Goal: Navigation & Orientation: Find specific page/section

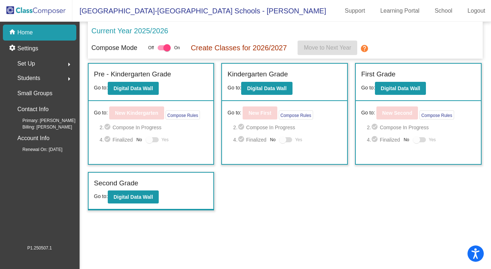
click at [148, 33] on p "Current Year 2025/2026" at bounding box center [130, 30] width 77 height 11
click at [50, 51] on div "settings Settings" at bounding box center [39, 49] width 73 height 16
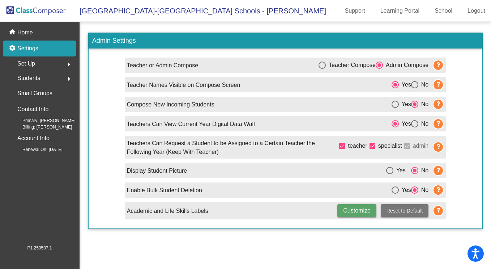
click at [54, 79] on div "Students arrow_right" at bounding box center [41, 78] width 69 height 14
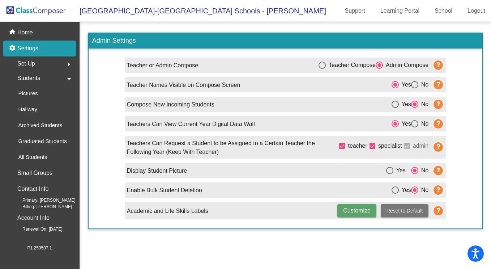
drag, startPoint x: 72, startPoint y: 122, endPoint x: 87, endPoint y: 111, distance: 18.4
click at [87, 111] on mat-sidenav-container "home Home settings Settings Set Up arrow_right Students arrow_drop_down Picture…" at bounding box center [245, 145] width 491 height 247
click at [148, 243] on mat-sidenav-content "Admin Settings Teacher or Admin Compose Teacher Compose Admin Compose Teacher N…" at bounding box center [286, 145] width 412 height 247
click at [46, 82] on div "Students arrow_drop_down" at bounding box center [41, 78] width 69 height 14
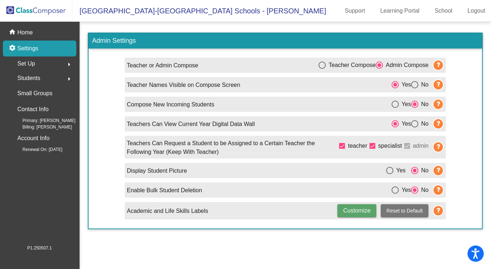
click at [54, 64] on div "Set Up arrow_right" at bounding box center [41, 63] width 69 height 14
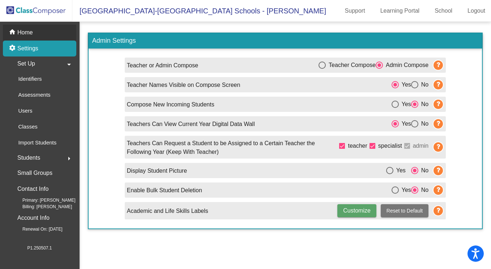
click at [52, 36] on div "home Home" at bounding box center [39, 33] width 73 height 16
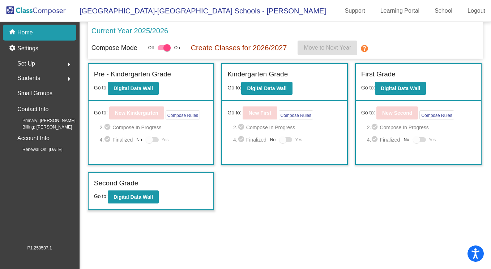
click at [257, 50] on p "Create Classes for 2026/2027" at bounding box center [239, 47] width 96 height 11
click at [153, 34] on p "Current Year 2025/2026" at bounding box center [130, 30] width 77 height 11
